Goal: Check status: Check status

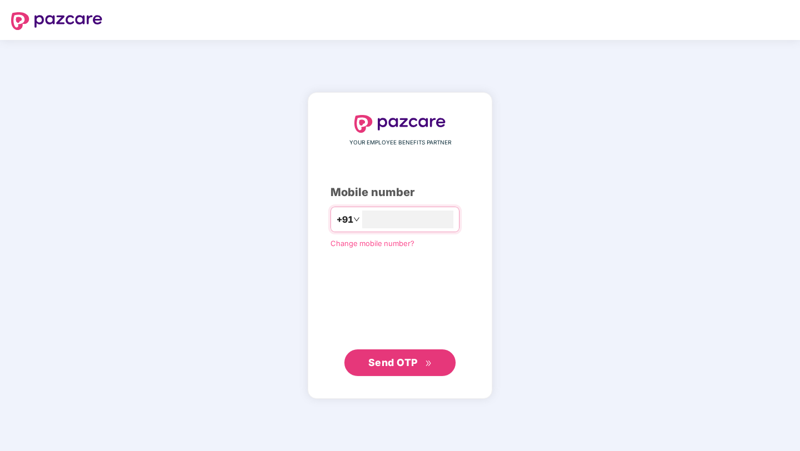
type input "**********"
click at [394, 364] on span "Send OTP" at bounding box center [392, 363] width 49 height 12
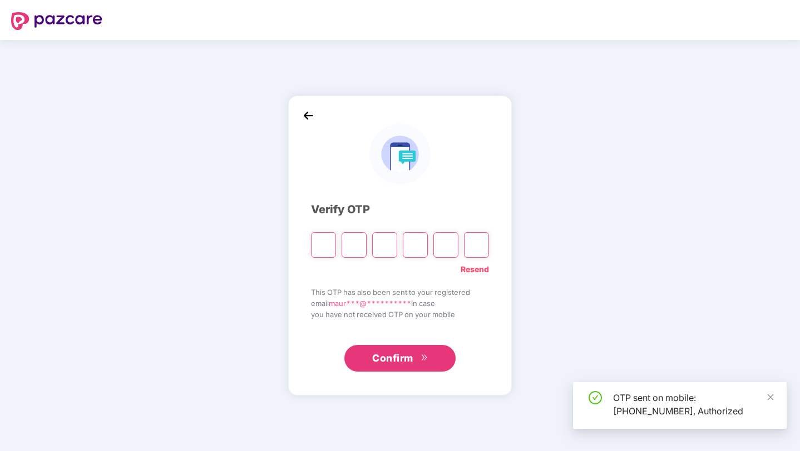
click at [323, 246] on input "Please enter verification code. Digit 1" at bounding box center [323, 245] width 25 height 26
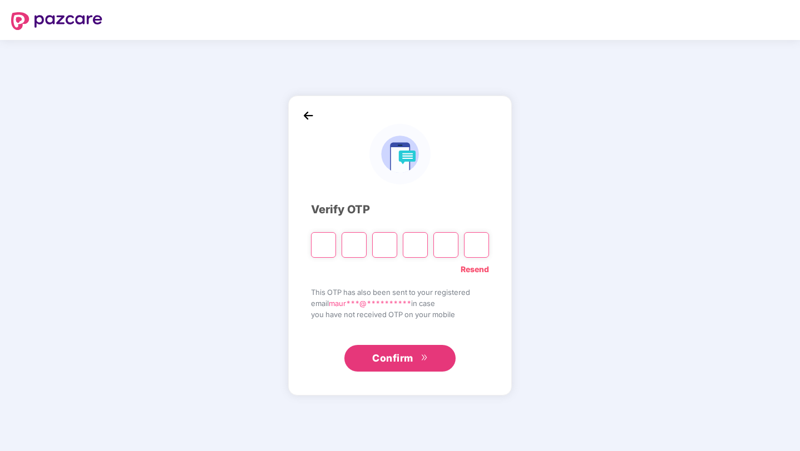
type input "*"
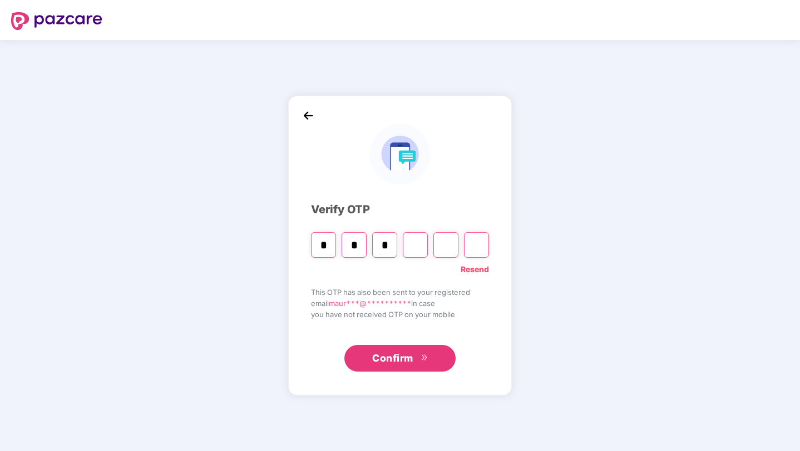
type input "*"
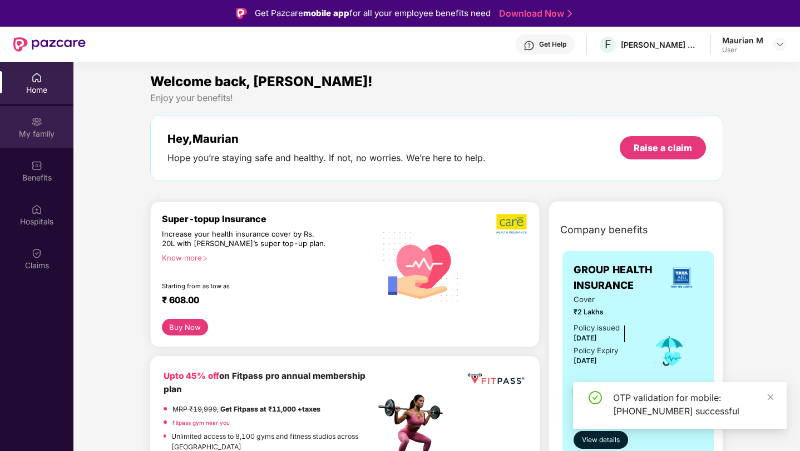
click at [53, 114] on div "My family" at bounding box center [36, 127] width 73 height 42
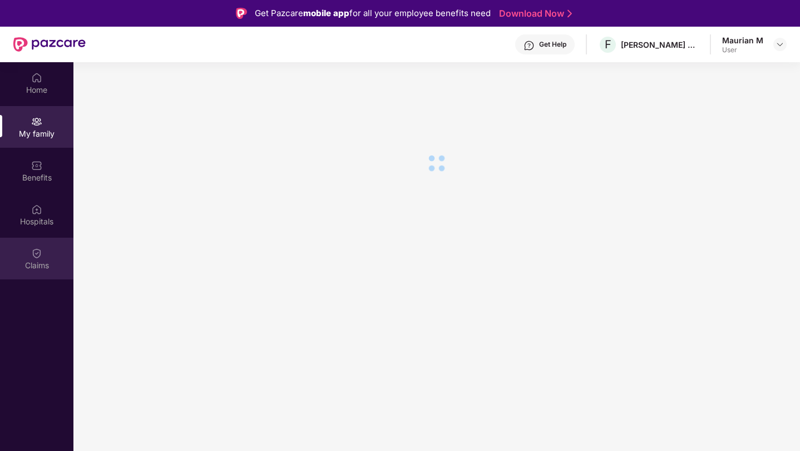
click at [43, 257] on div "Claims" at bounding box center [36, 259] width 73 height 42
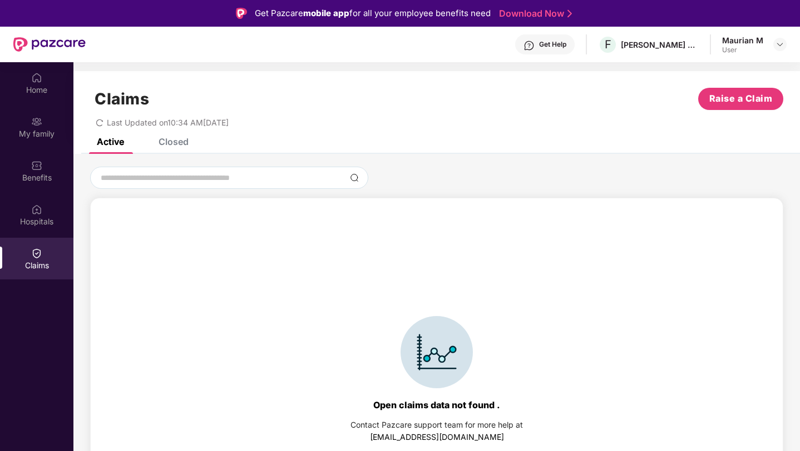
click at [171, 136] on div "Claims Raise a Claim Last Updated on 10:34 AM[DATE]" at bounding box center [436, 104] width 726 height 67
click at [171, 145] on div "Closed" at bounding box center [173, 141] width 30 height 11
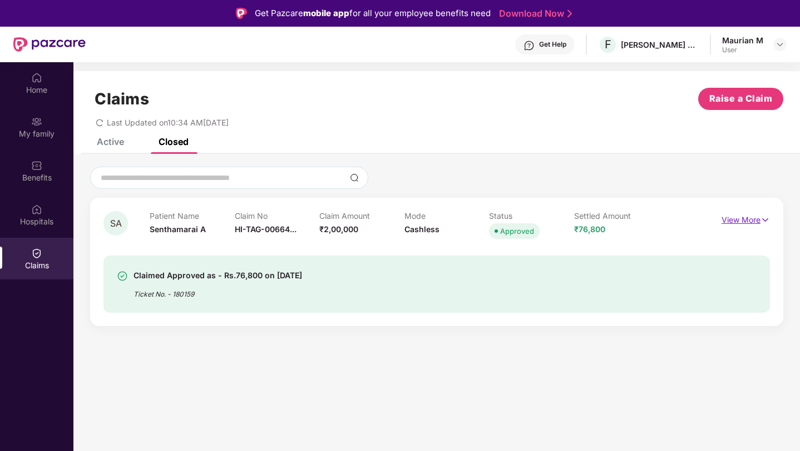
click at [747, 216] on p "View More" at bounding box center [745, 218] width 48 height 15
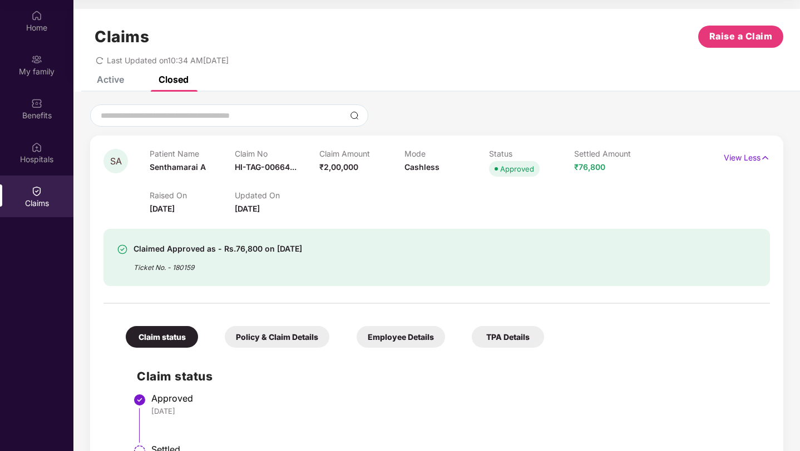
click at [252, 336] on div "Policy & Claim Details" at bounding box center [277, 337] width 105 height 22
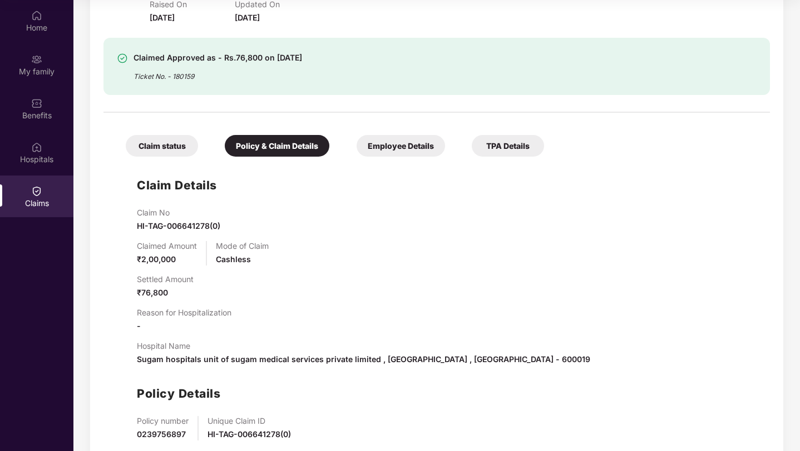
scroll to position [247, 0]
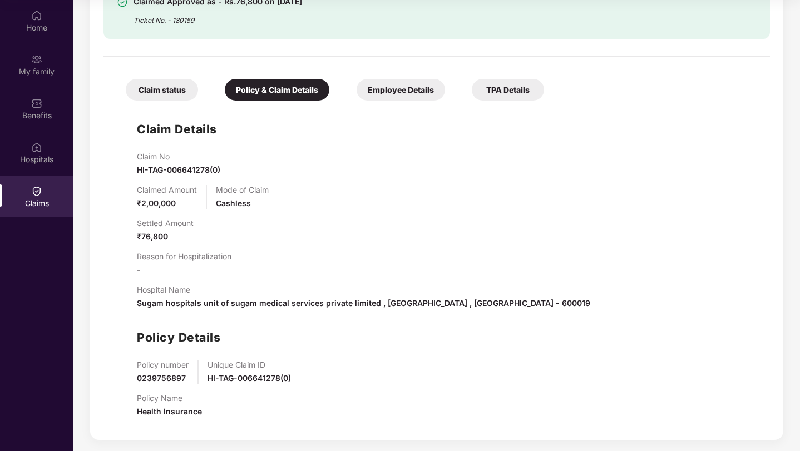
click at [398, 94] on div "Employee Details" at bounding box center [400, 90] width 88 height 22
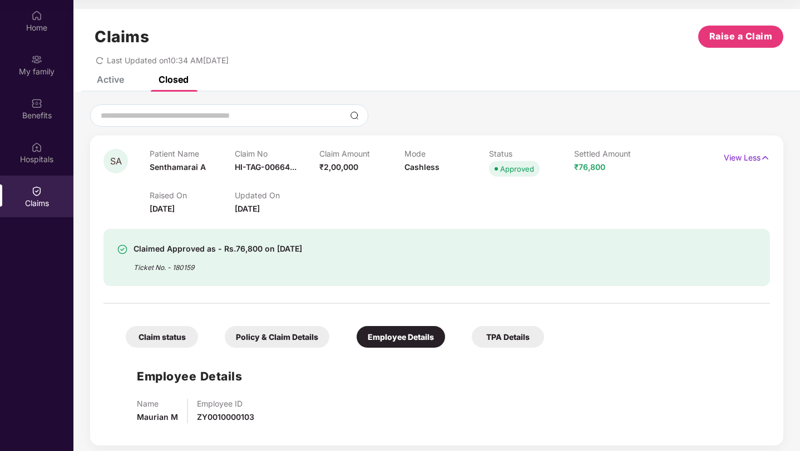
scroll to position [6, 0]
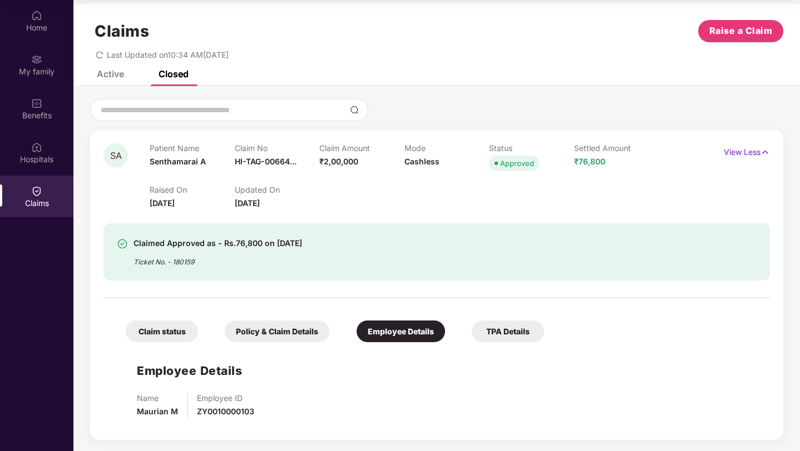
click at [500, 340] on div "TPA Details" at bounding box center [508, 332] width 72 height 22
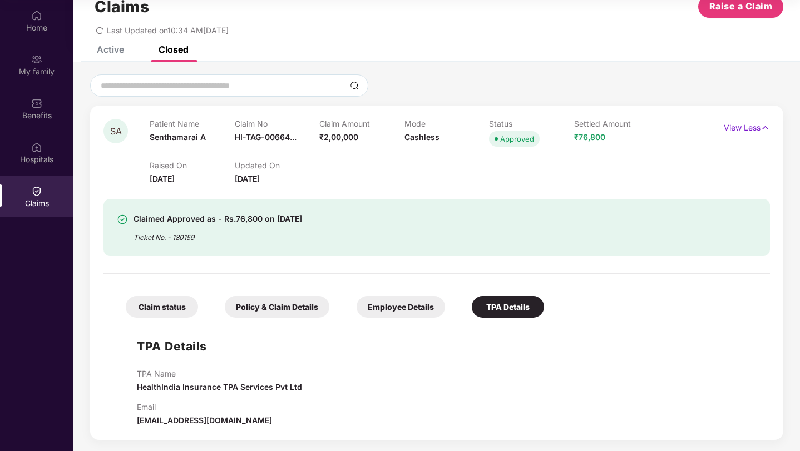
scroll to position [0, 0]
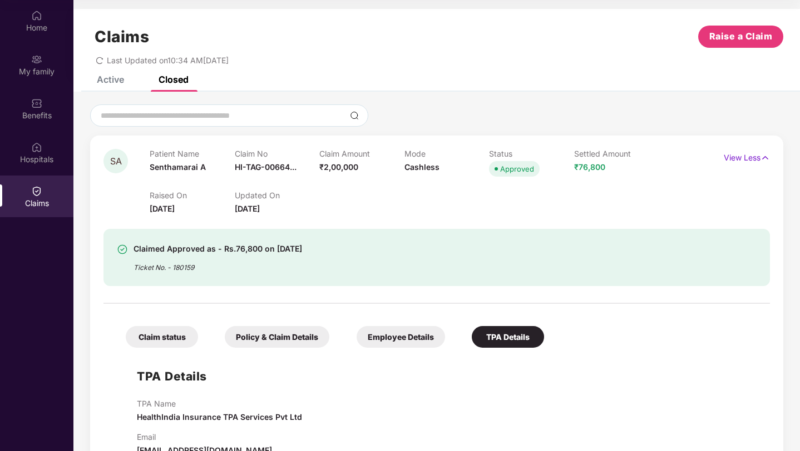
click at [151, 331] on div "Claim status" at bounding box center [162, 337] width 72 height 22
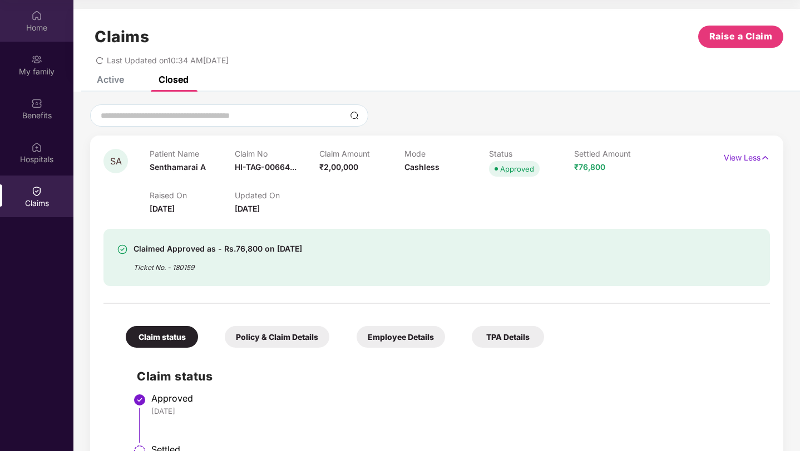
click at [45, 28] on div "Home" at bounding box center [36, 27] width 73 height 11
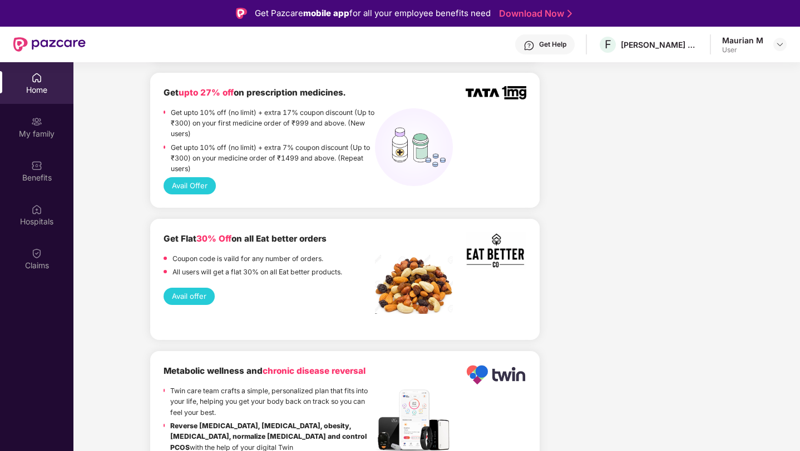
scroll to position [1064, 0]
